Goal: Task Accomplishment & Management: Use online tool/utility

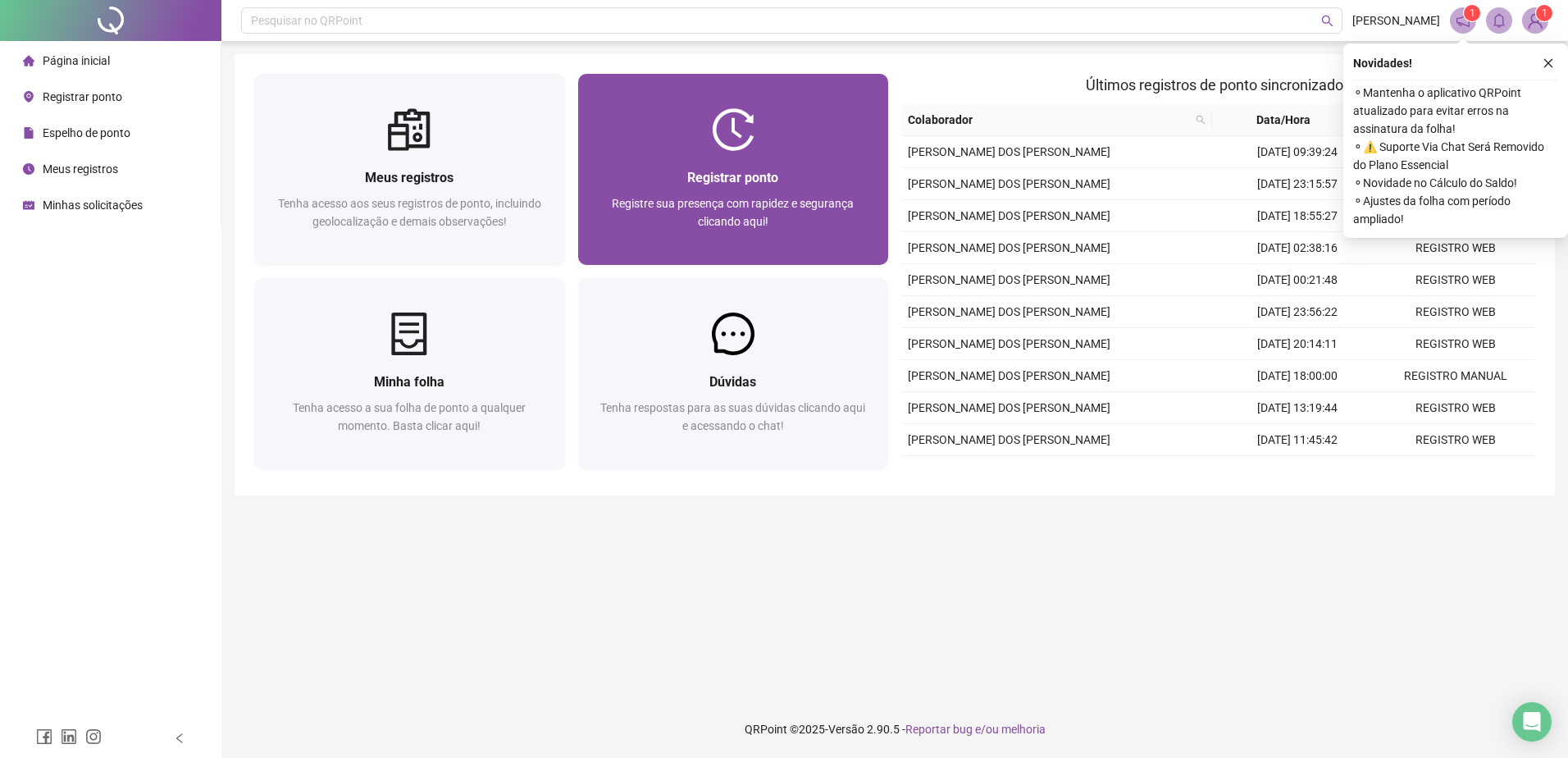
click at [720, 153] on div "Registrar ponto Registre sua presença com rapidez e segurança clicando aqui!" at bounding box center [733, 208] width 311 height 114
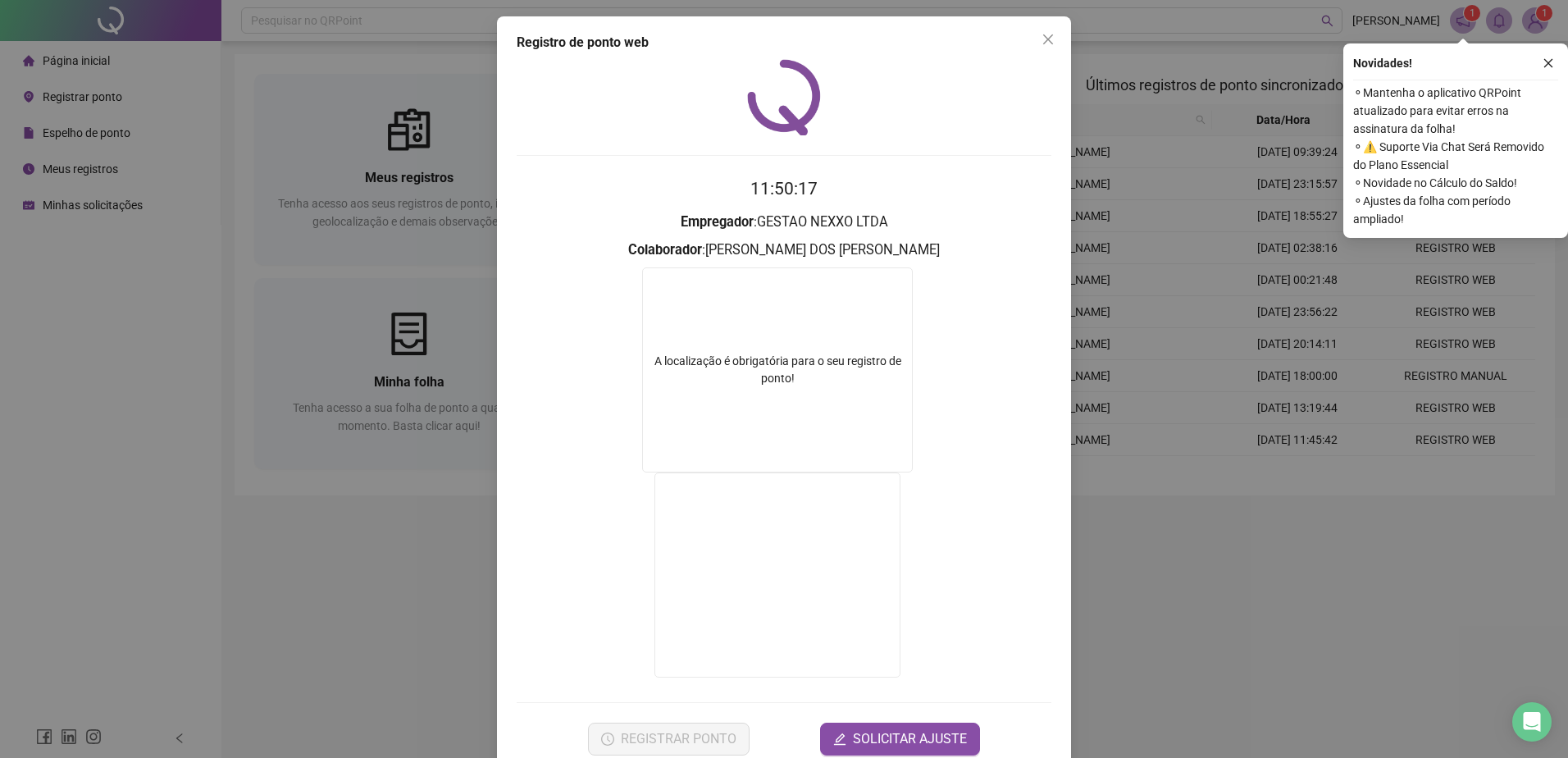
click at [1200, 640] on div "Registro [PERSON_NAME] web 11:50:17 Empregador : GESTAO NEXXO LTDA Colaborador …" at bounding box center [784, 379] width 1568 height 758
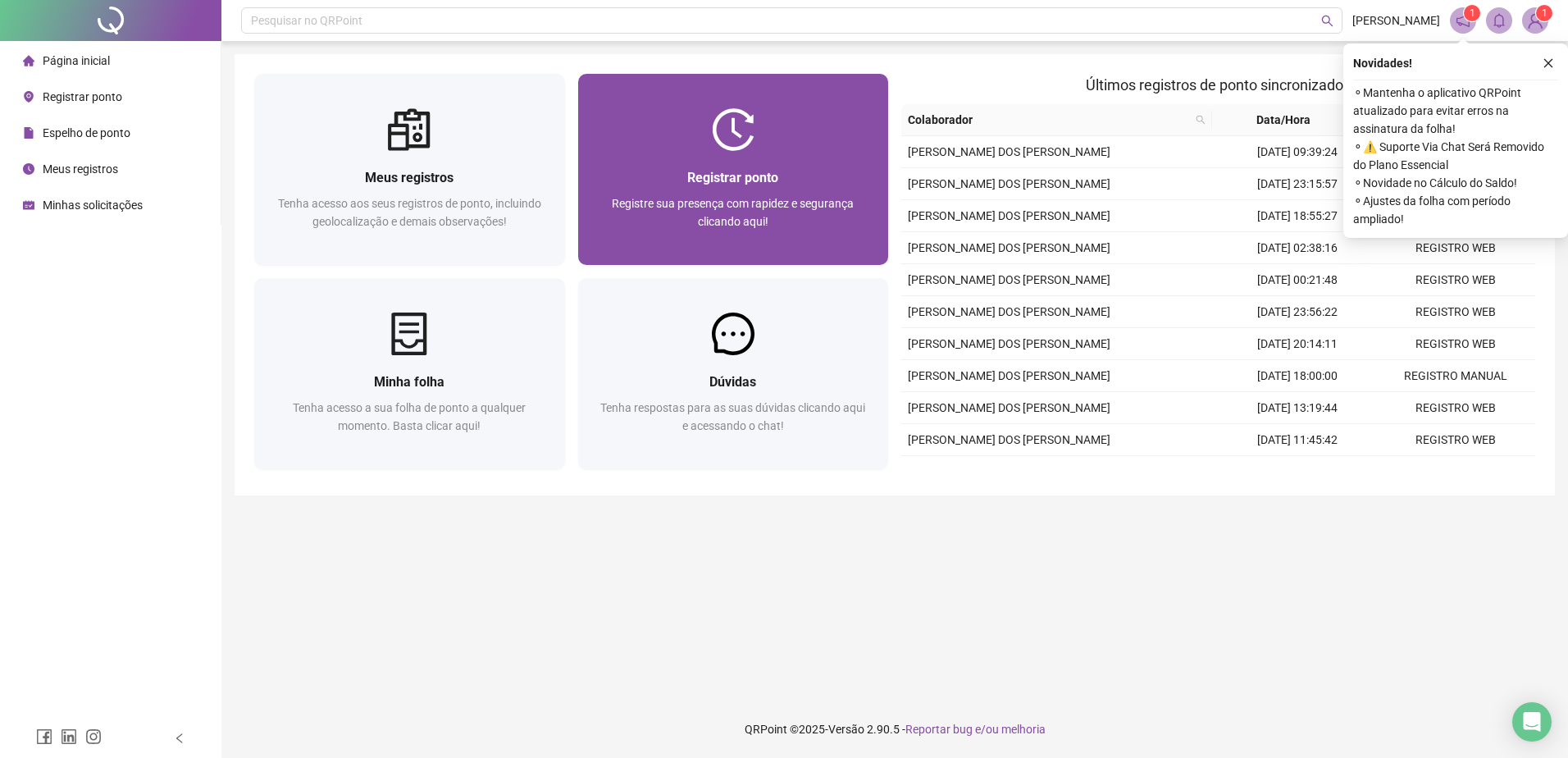
click at [772, 194] on div "Registre sua presença com rapidez e segurança clicando aqui!" at bounding box center [733, 221] width 271 height 54
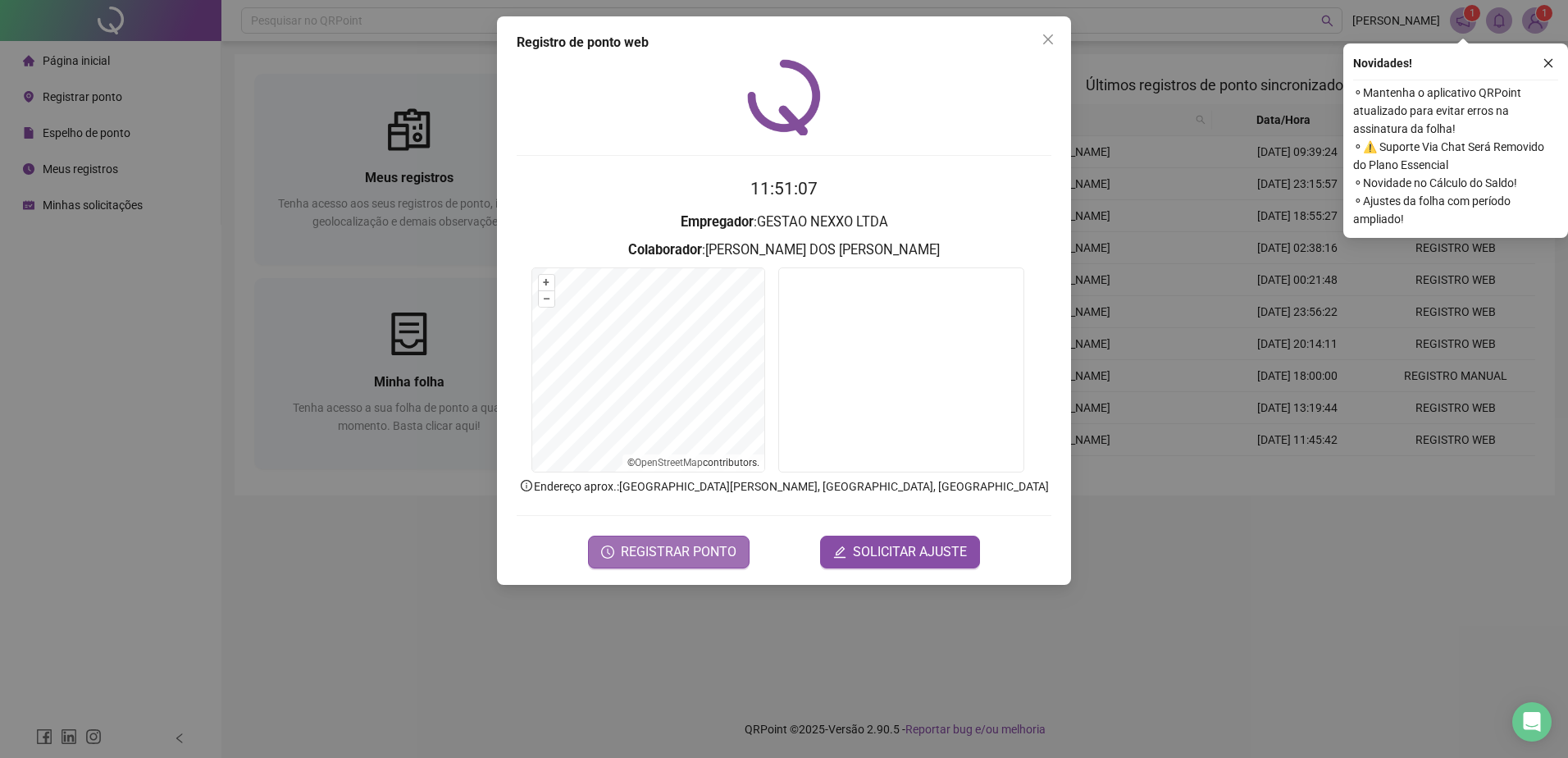
click at [644, 554] on span "REGISTRAR PONTO" at bounding box center [679, 552] width 116 height 20
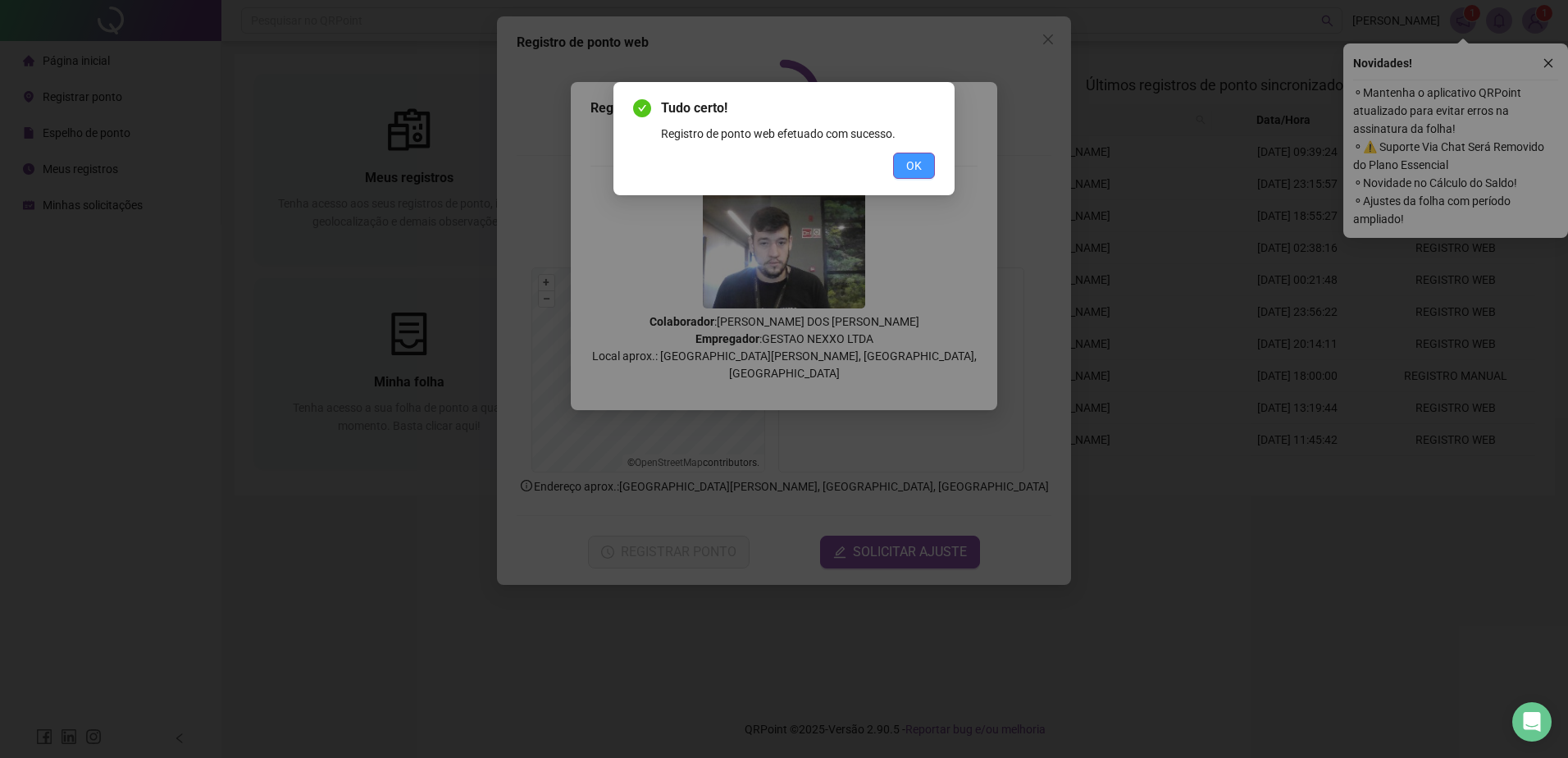
click at [920, 158] on span "OK" at bounding box center [914, 166] width 16 height 18
